Goal: Task Accomplishment & Management: Use online tool/utility

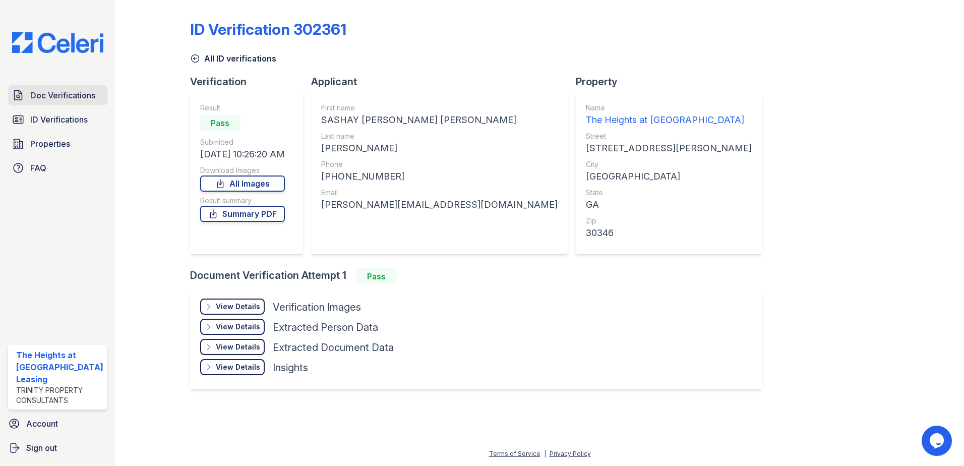
click at [39, 87] on link "Doc Verifications" at bounding box center [57, 95] width 99 height 20
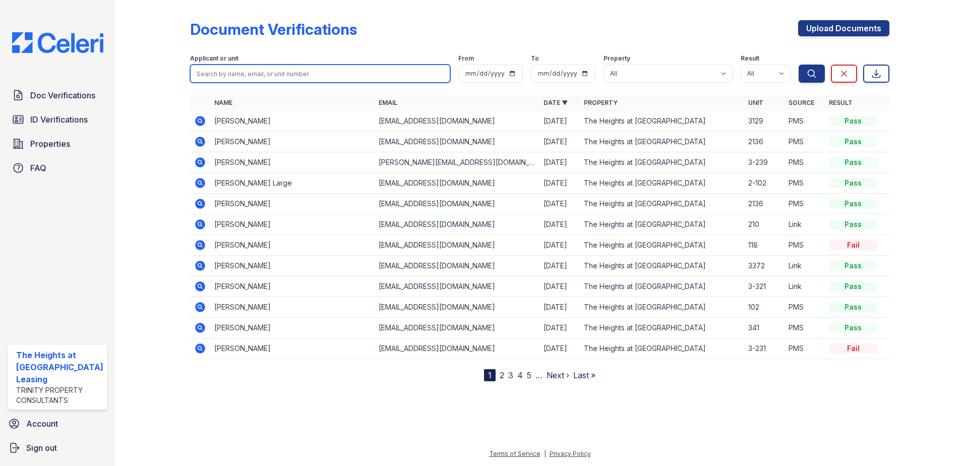
click at [266, 73] on input "search" at bounding box center [320, 74] width 261 height 18
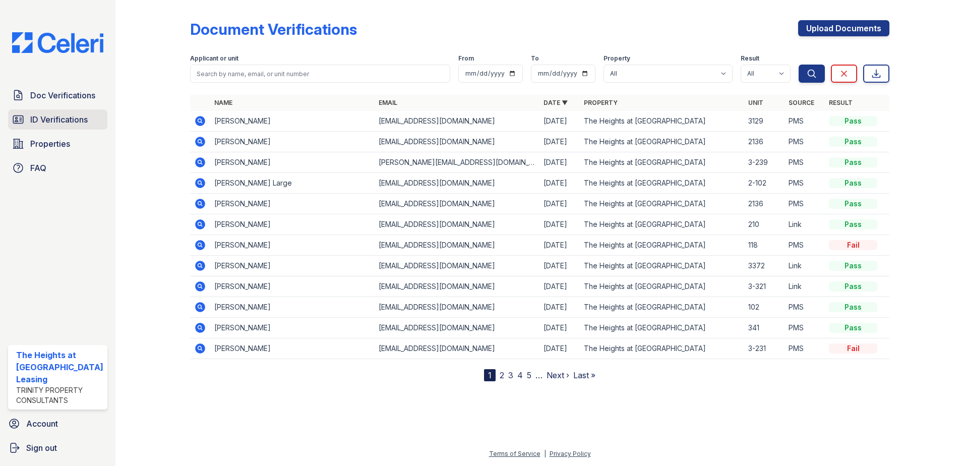
click at [41, 114] on span "ID Verifications" at bounding box center [58, 119] width 57 height 12
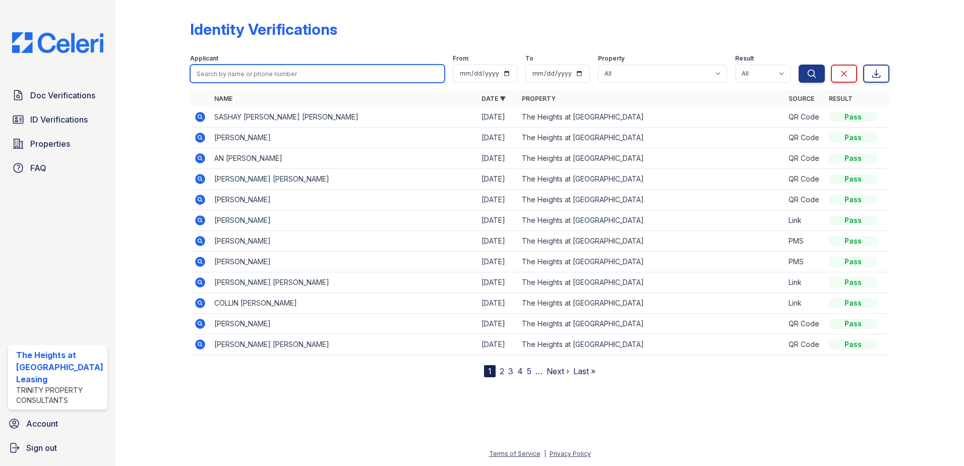
click at [274, 71] on input "search" at bounding box center [317, 74] width 255 height 18
type input "kevin"
click at [798, 65] on button "Search" at bounding box center [811, 74] width 26 height 18
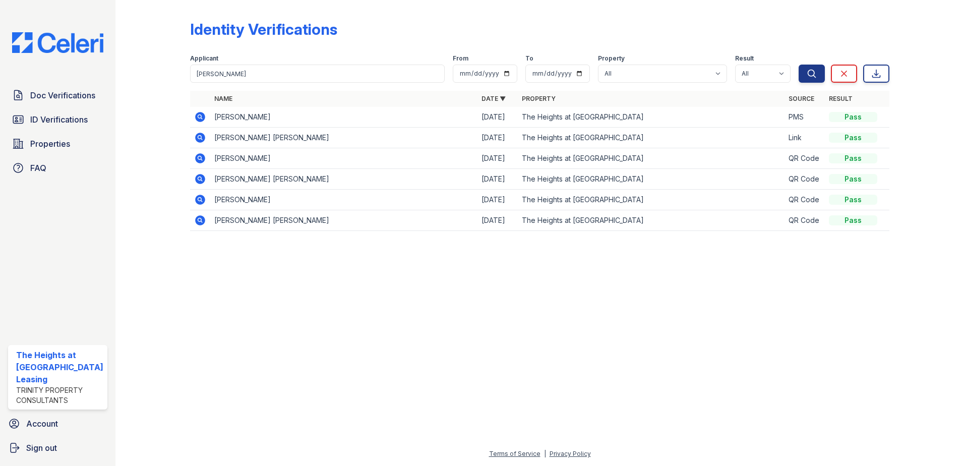
click at [201, 118] on icon at bounding box center [200, 117] width 10 height 10
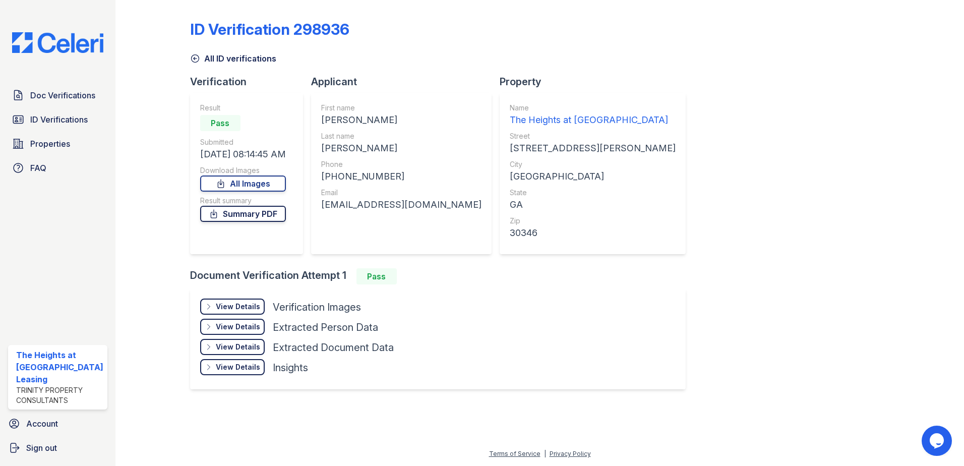
click at [250, 218] on link "Summary PDF" at bounding box center [243, 214] width 86 height 16
click at [52, 89] on span "Doc Verifications" at bounding box center [62, 95] width 65 height 12
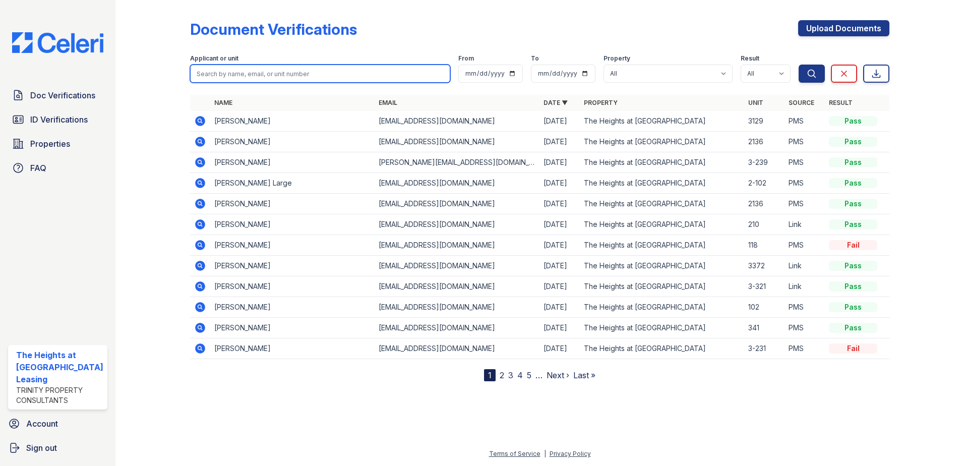
click at [290, 81] on input "search" at bounding box center [320, 74] width 261 height 18
type input "dale"
click at [798, 65] on button "Search" at bounding box center [811, 74] width 26 height 18
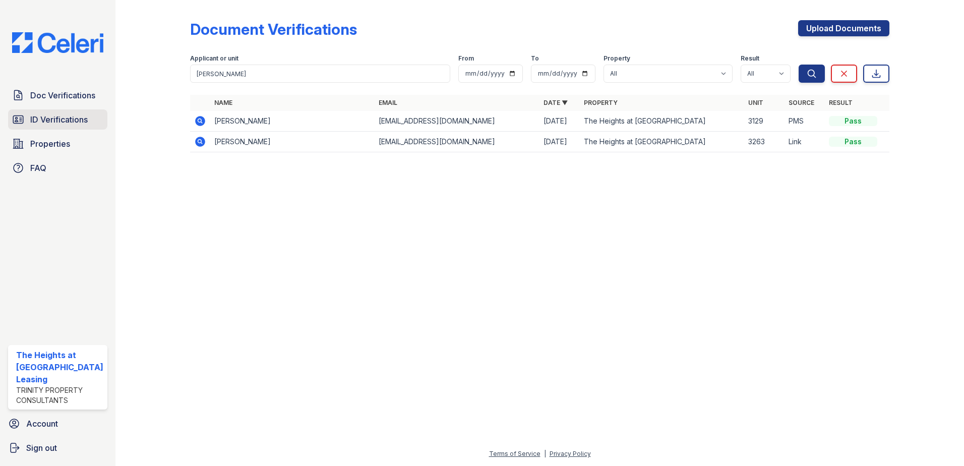
click at [71, 119] on span "ID Verifications" at bounding box center [58, 119] width 57 height 12
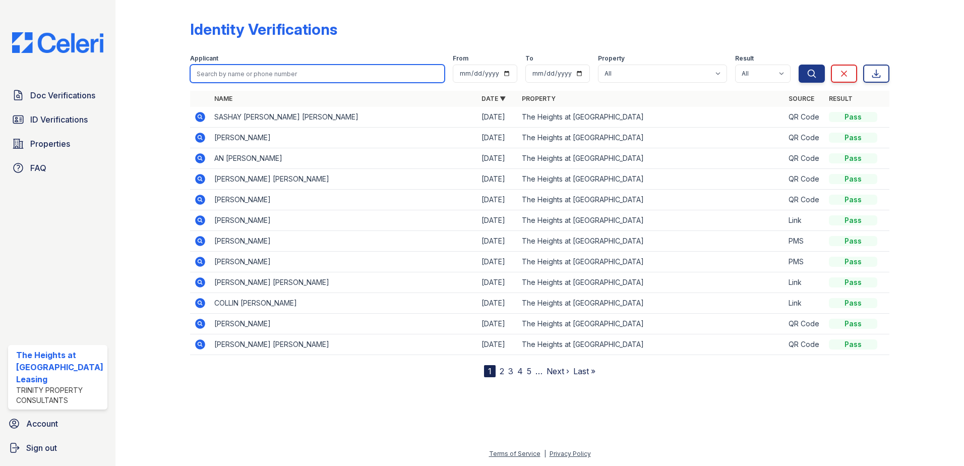
click at [245, 79] on input "search" at bounding box center [317, 74] width 255 height 18
type input "dale"
click at [798, 65] on button "Search" at bounding box center [811, 74] width 26 height 18
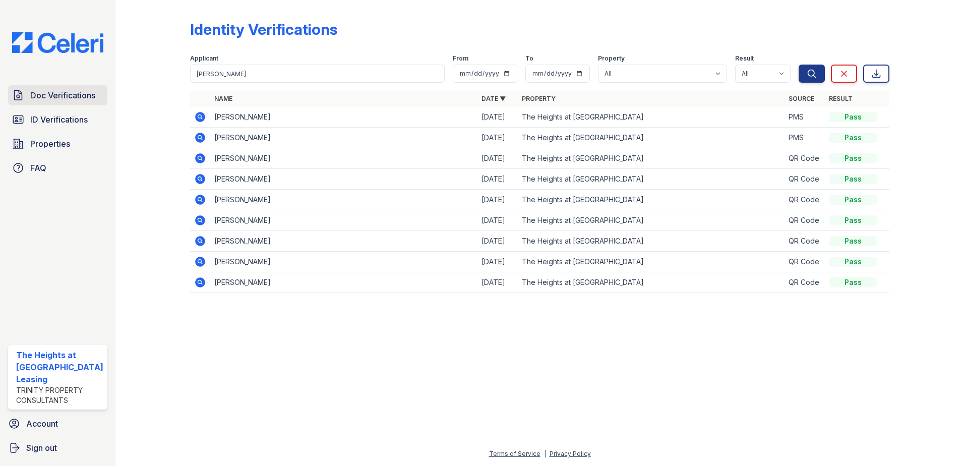
click at [88, 99] on span "Doc Verifications" at bounding box center [62, 95] width 65 height 12
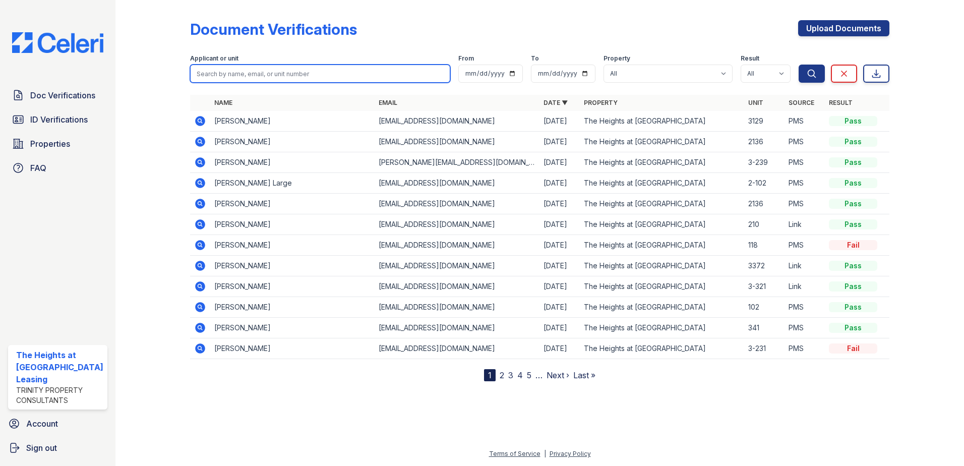
click at [271, 73] on input "search" at bounding box center [320, 74] width 261 height 18
type input "dale"
click at [798, 65] on button "Search" at bounding box center [811, 74] width 26 height 18
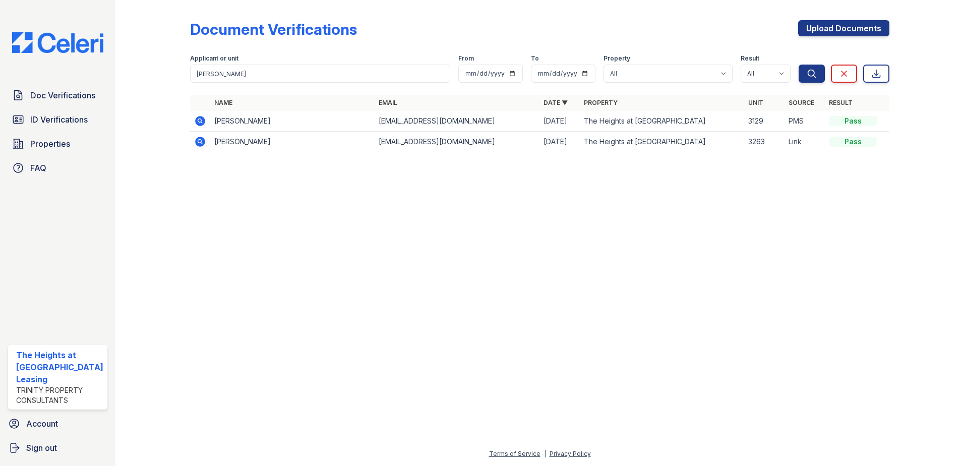
click at [200, 122] on icon at bounding box center [200, 121] width 10 height 10
